Goal: Participate in discussion: Engage in conversation with other users on a specific topic

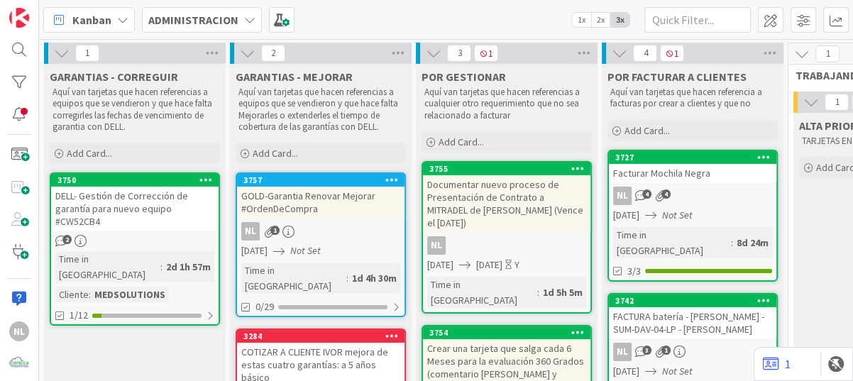
click at [140, 229] on div "DELL- Gestión de Corrección de garantía para nuevo equipo #CW52CB4" at bounding box center [134, 209] width 167 height 44
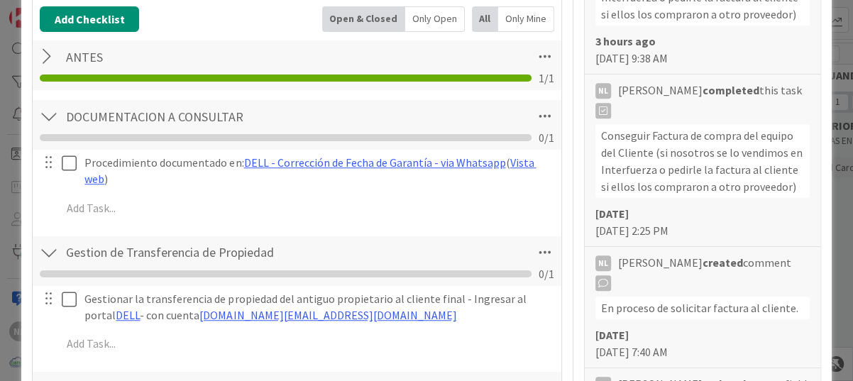
scroll to position [482, 0]
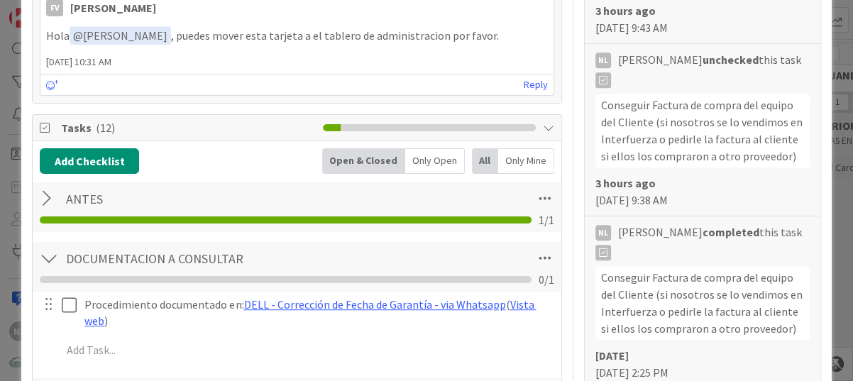
click at [43, 196] on div at bounding box center [49, 199] width 18 height 26
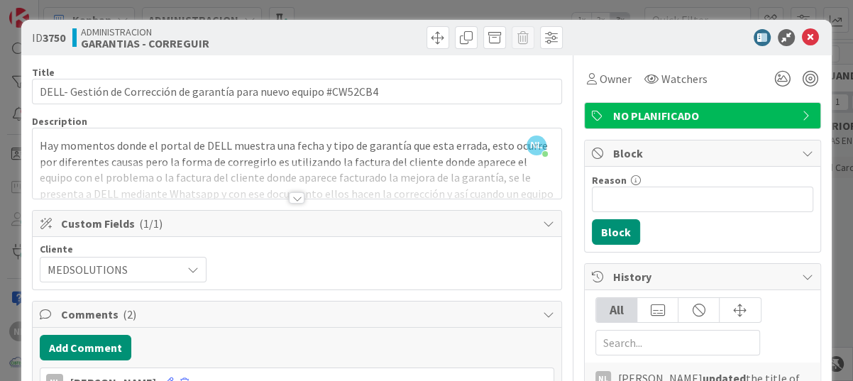
scroll to position [71, 0]
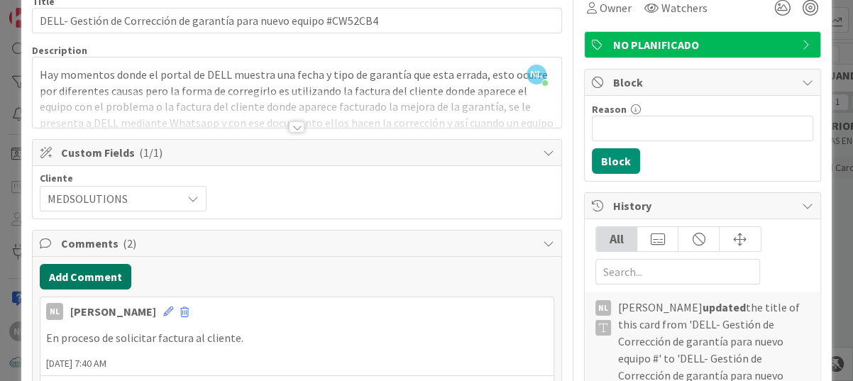
click at [104, 267] on button "Add Comment" at bounding box center [85, 277] width 91 height 26
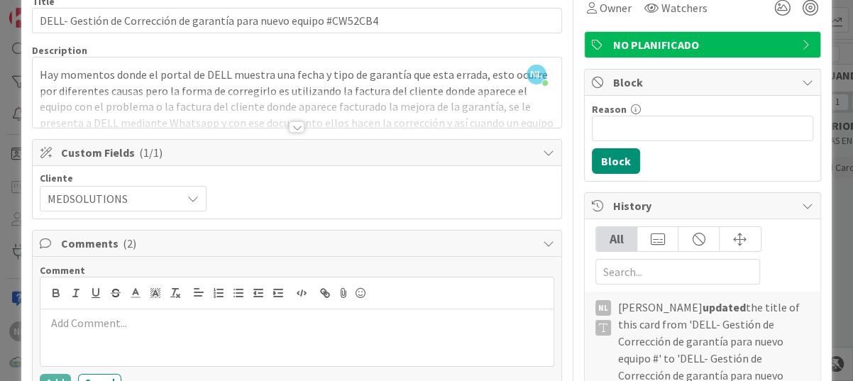
click at [83, 243] on span "Comments ( 2 )" at bounding box center [298, 243] width 474 height 17
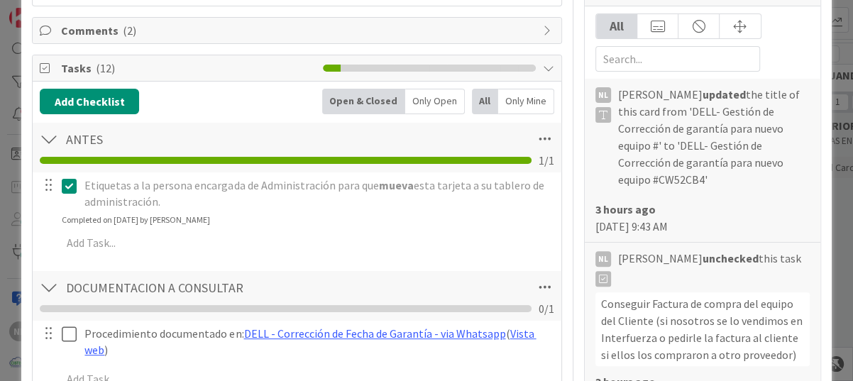
scroll to position [213, 0]
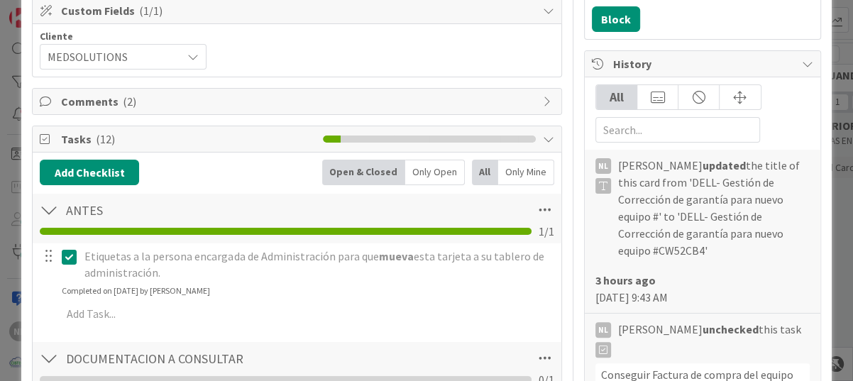
click at [91, 101] on span "Comments ( 2 )" at bounding box center [298, 101] width 474 height 17
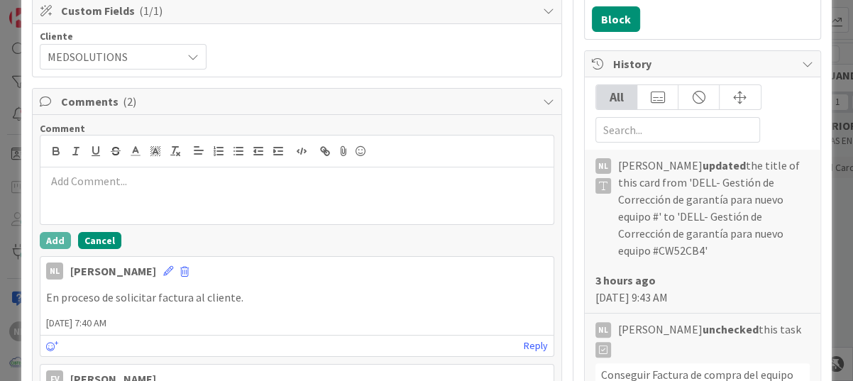
click at [101, 236] on button "Cancel" at bounding box center [99, 240] width 43 height 17
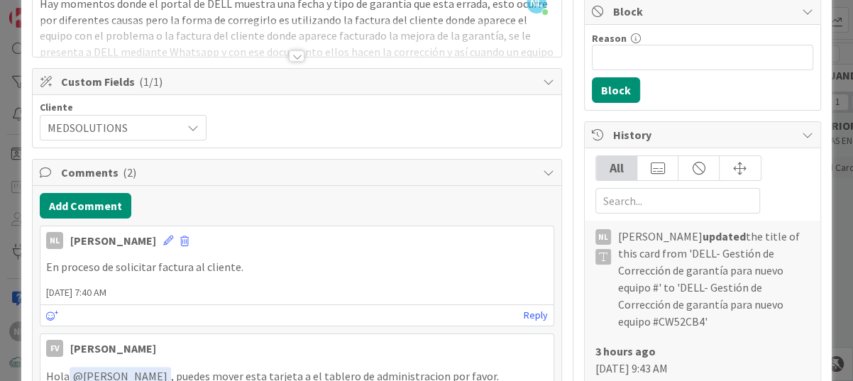
scroll to position [0, 0]
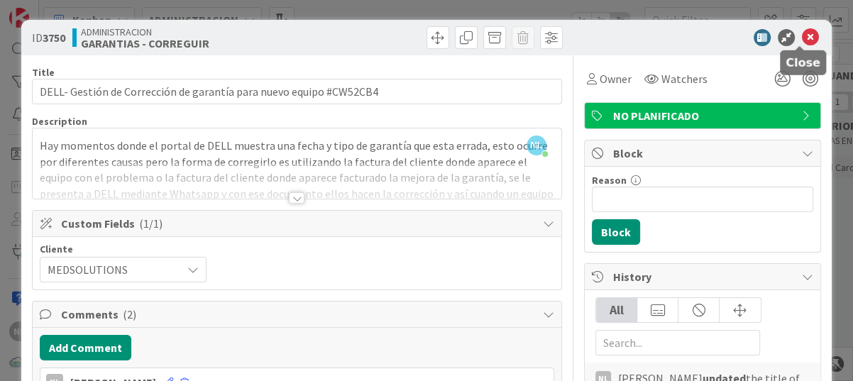
click at [801, 34] on icon at bounding box center [809, 37] width 17 height 17
